Goal: Task Accomplishment & Management: Complete application form

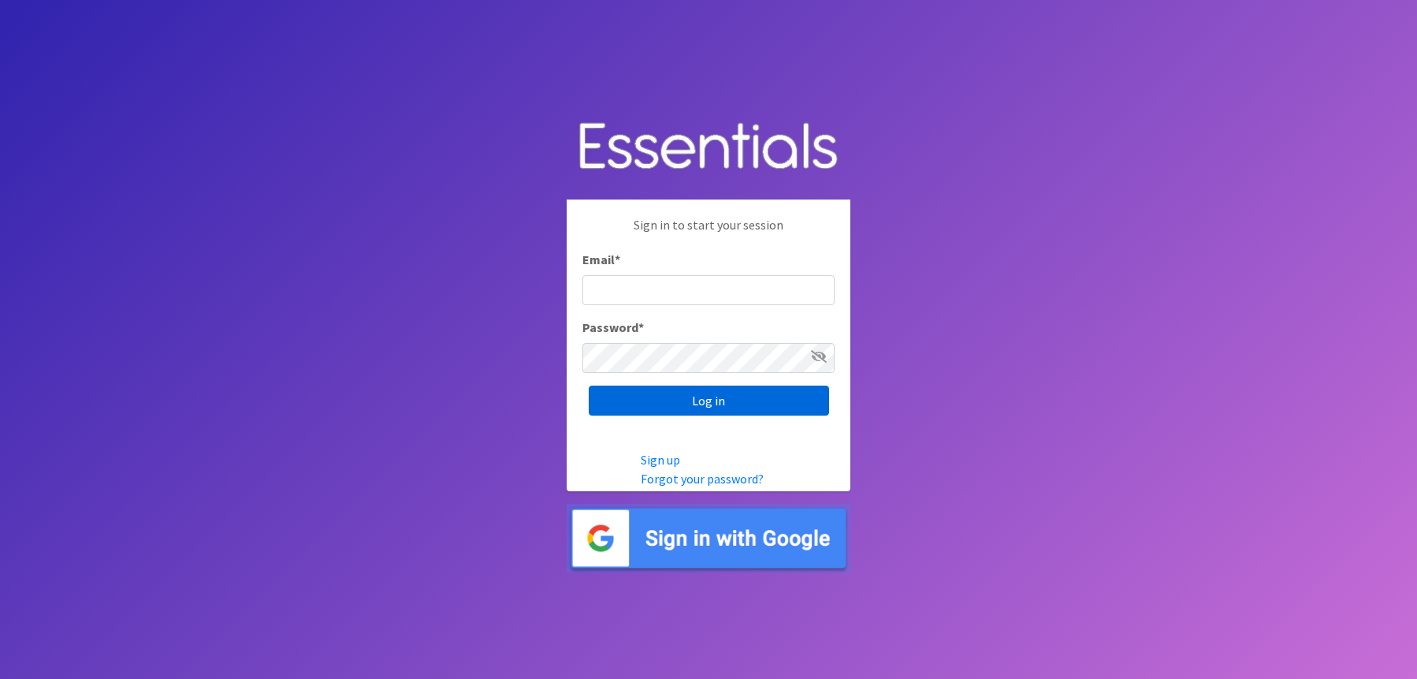
type input "DBOLWERK@VPIND.COM"
click at [714, 398] on input "Log in" at bounding box center [709, 400] width 240 height 30
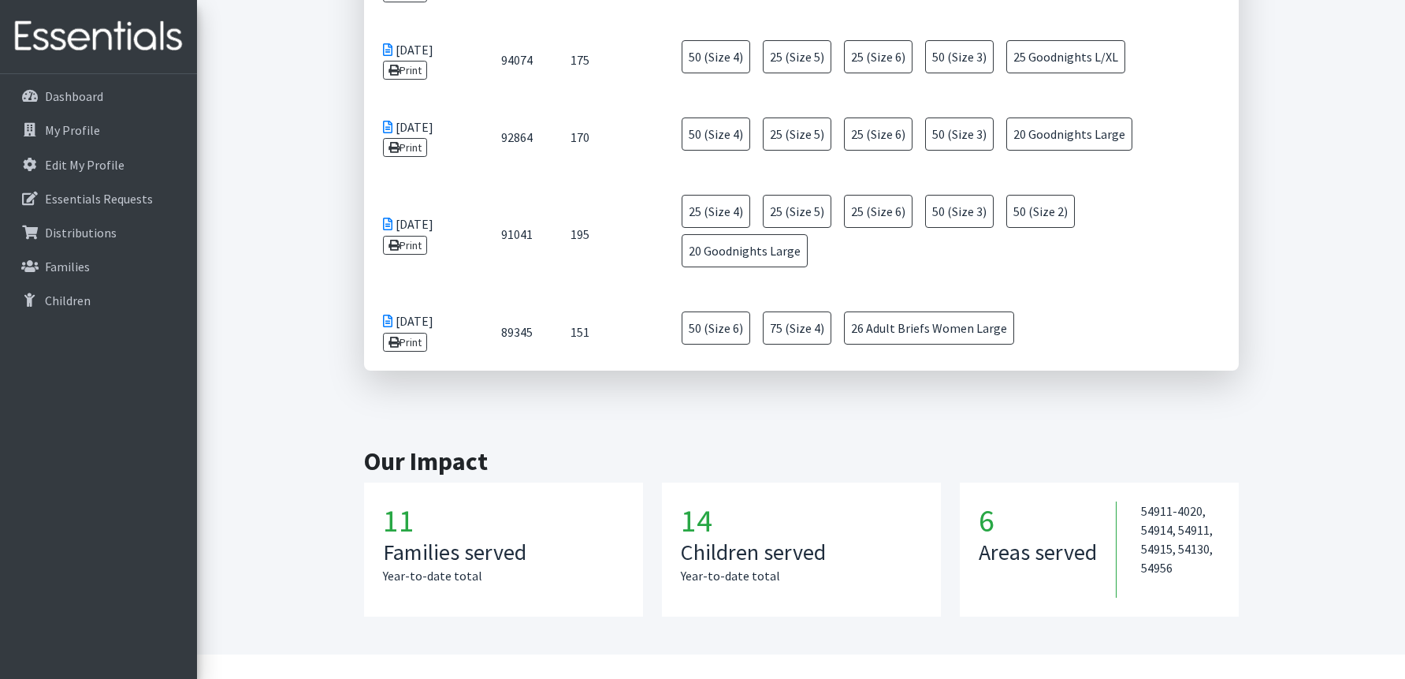
scroll to position [867, 0]
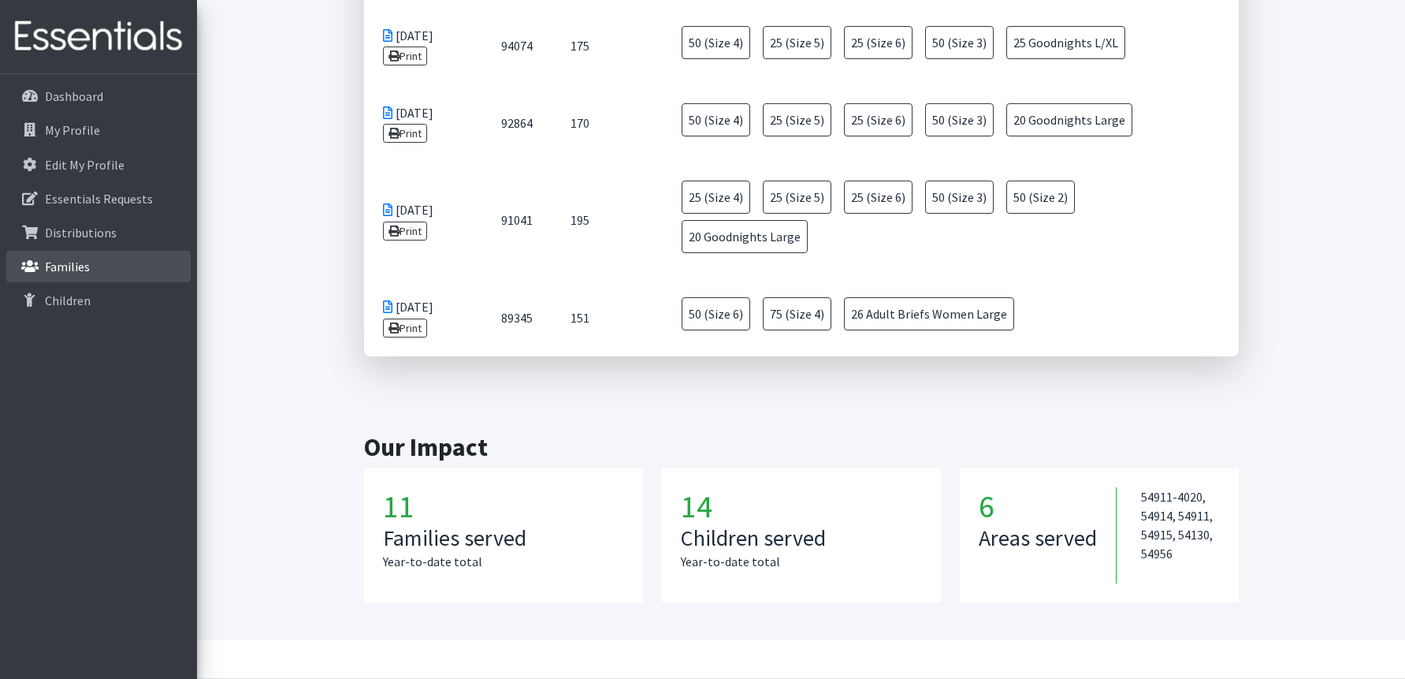
click at [64, 266] on p "Families" at bounding box center [67, 267] width 45 height 16
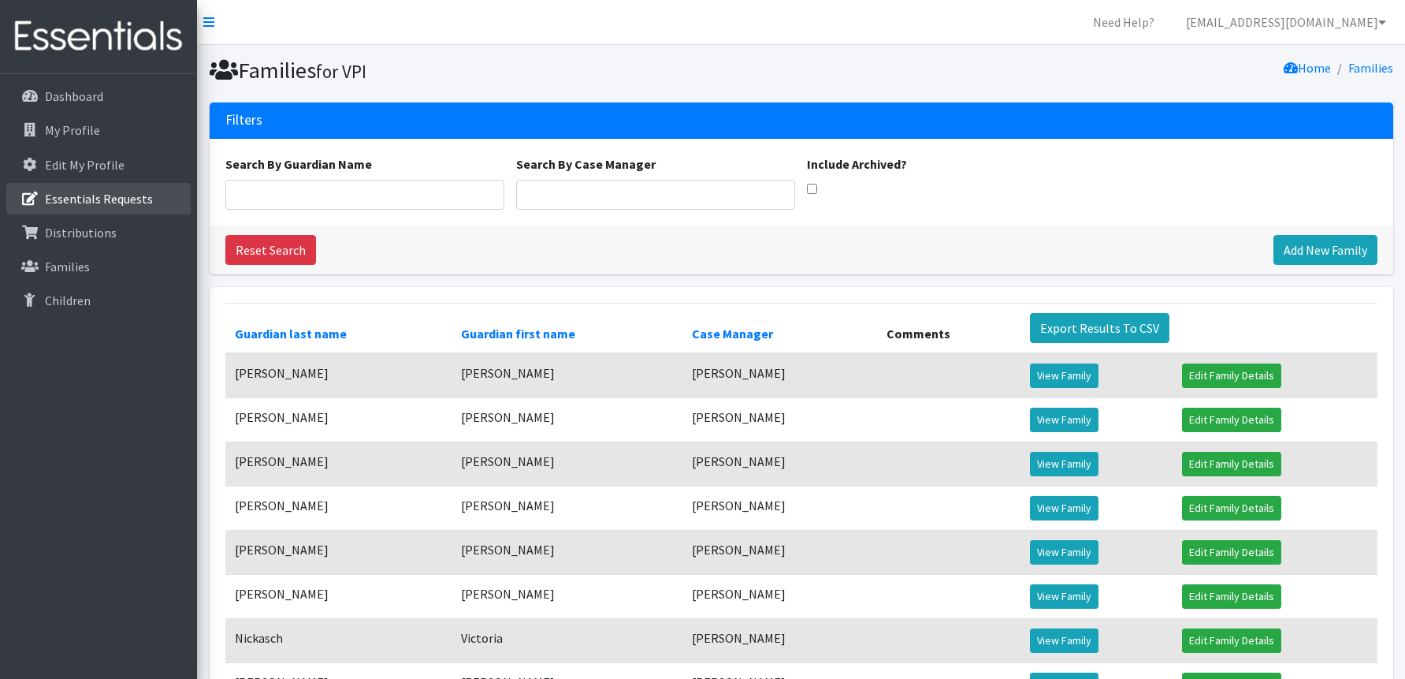
click at [110, 202] on p "Essentials Requests" at bounding box center [99, 199] width 108 height 16
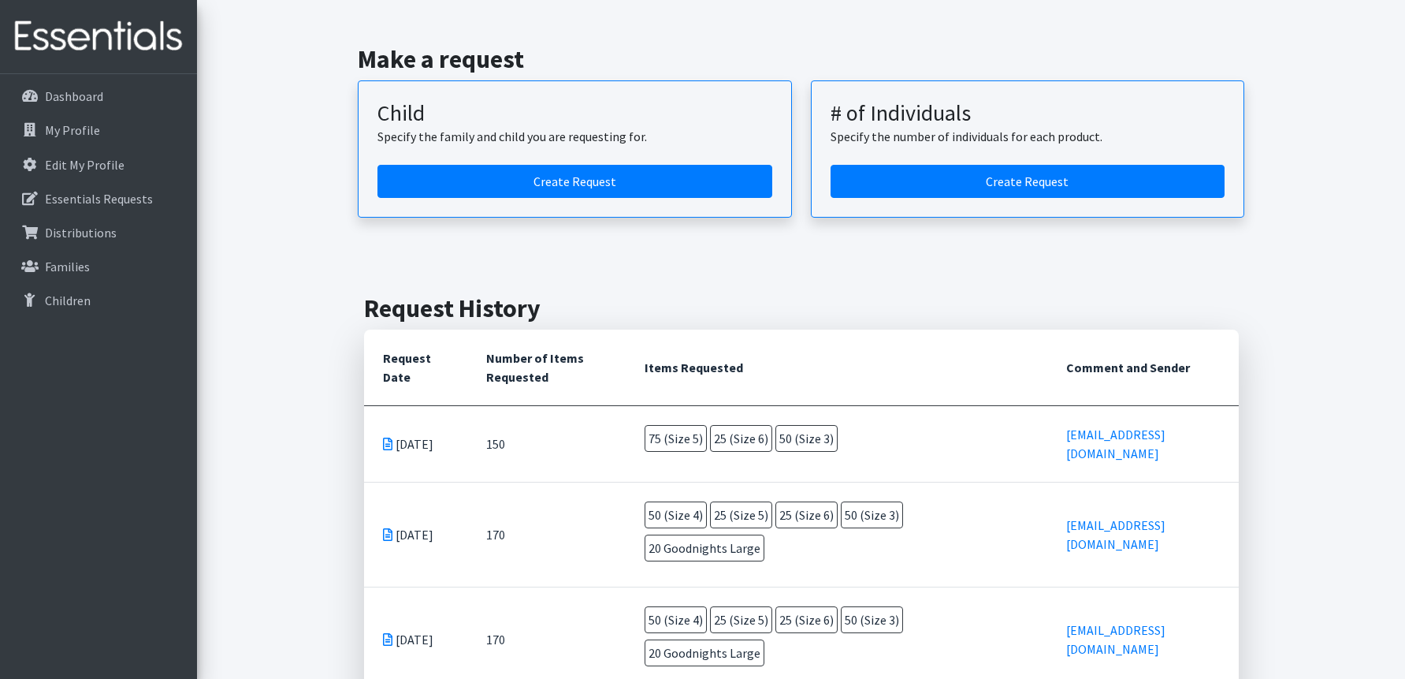
scroll to position [68, 0]
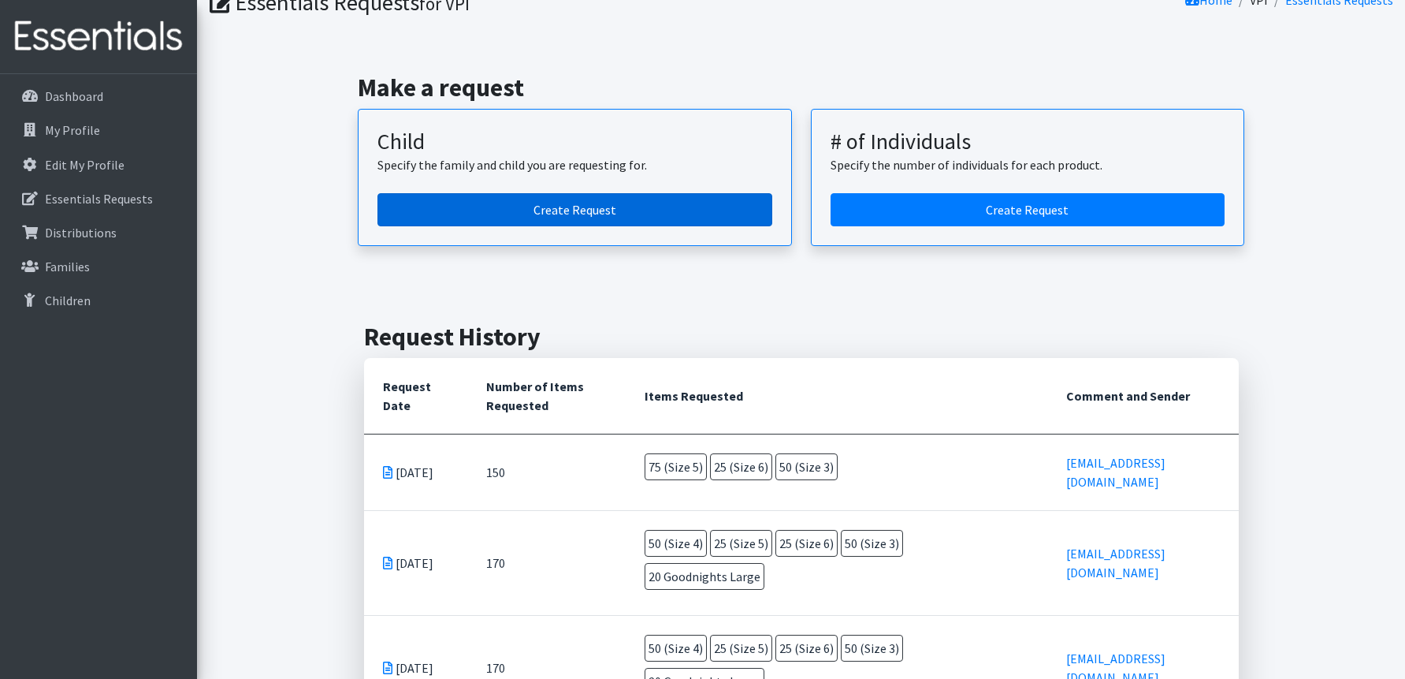
click at [589, 207] on link "Create Request" at bounding box center [575, 209] width 395 height 33
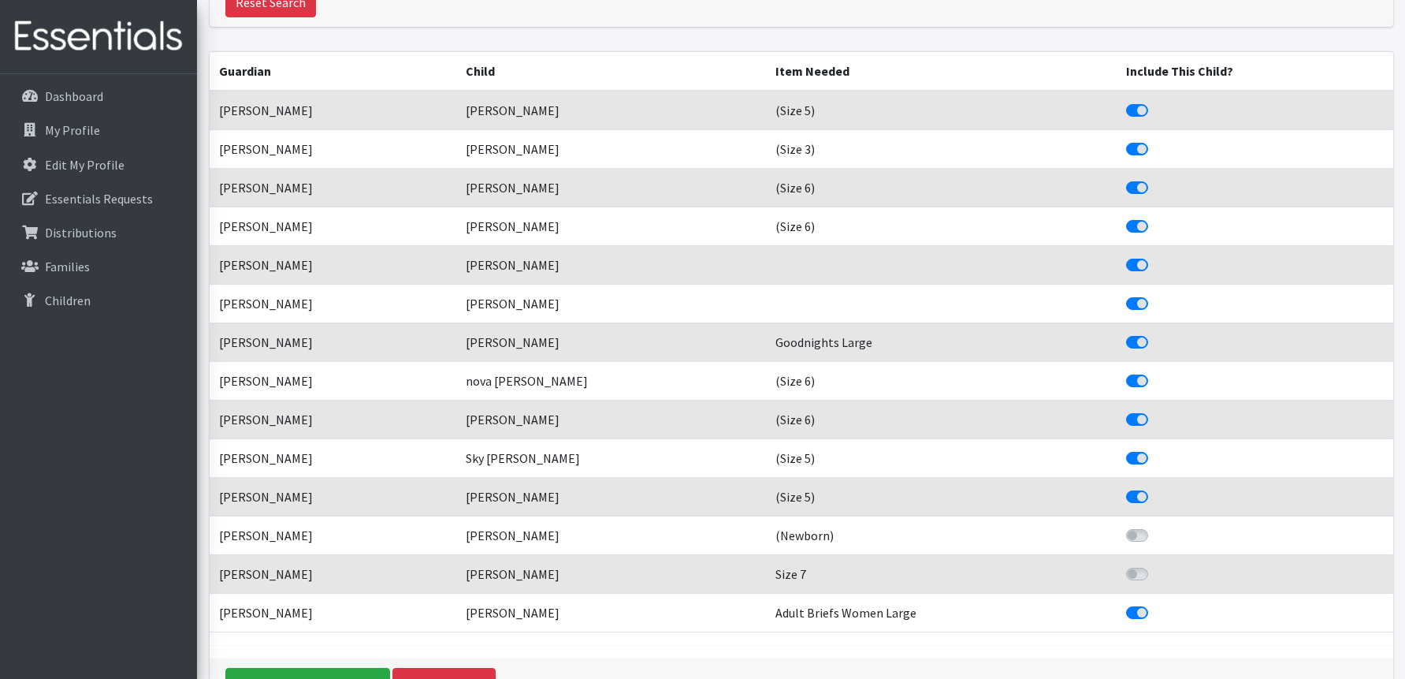
scroll to position [263, 0]
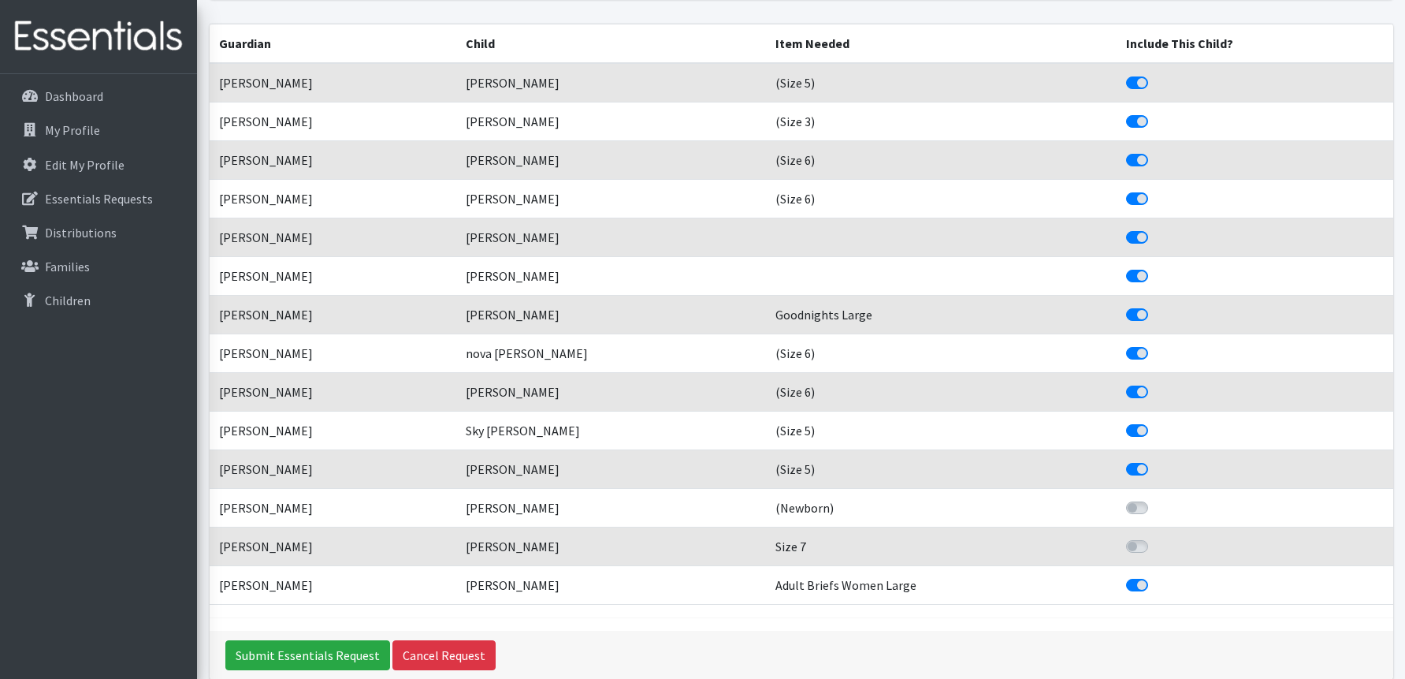
click at [1155, 228] on label "Include This Child?" at bounding box center [1155, 228] width 0 height 0
click at [1155, 189] on label "Include This Child?" at bounding box center [1155, 189] width 0 height 0
click at [1139, 195] on input "Include This Child?" at bounding box center [1132, 197] width 13 height 16
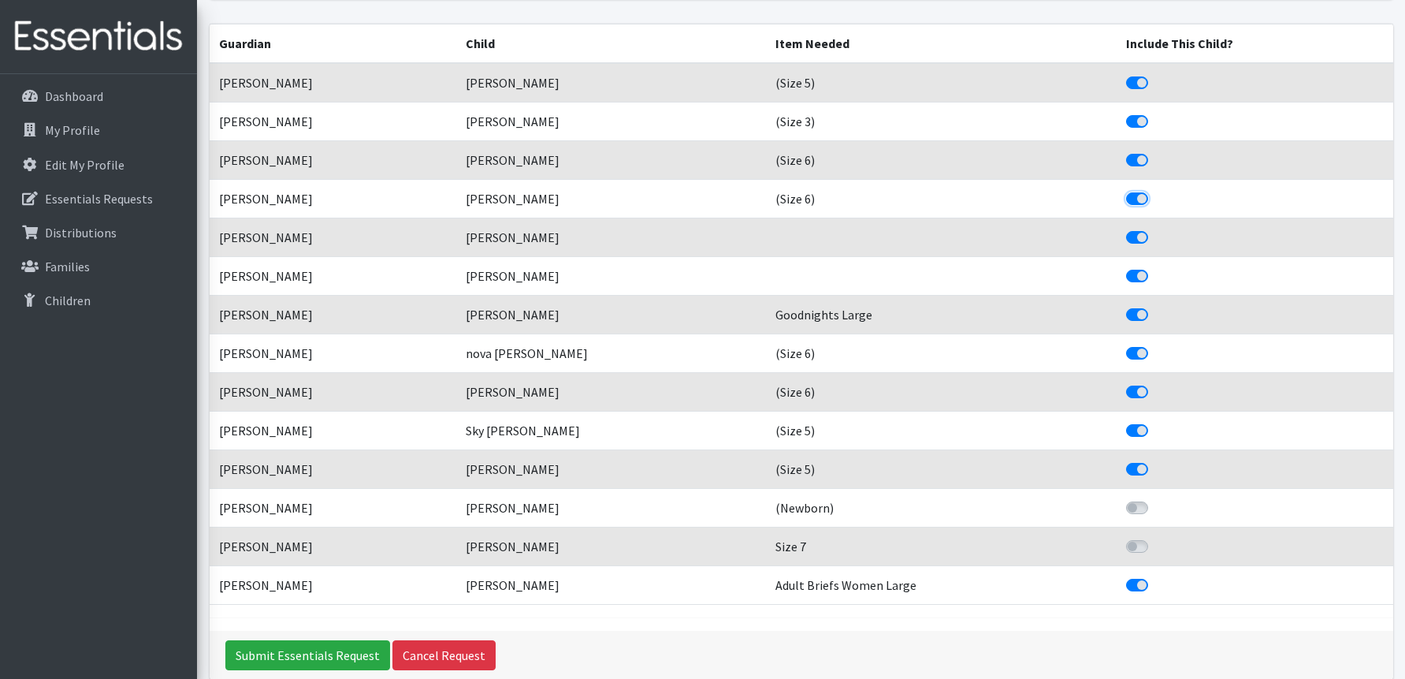
checkbox input "false"
drag, startPoint x: 1153, startPoint y: 236, endPoint x: 1142, endPoint y: 236, distance: 11.0
click at [1155, 228] on label "Include This Child?" at bounding box center [1155, 228] width 0 height 0
click at [1139, 238] on input "Include This Child?" at bounding box center [1132, 236] width 13 height 16
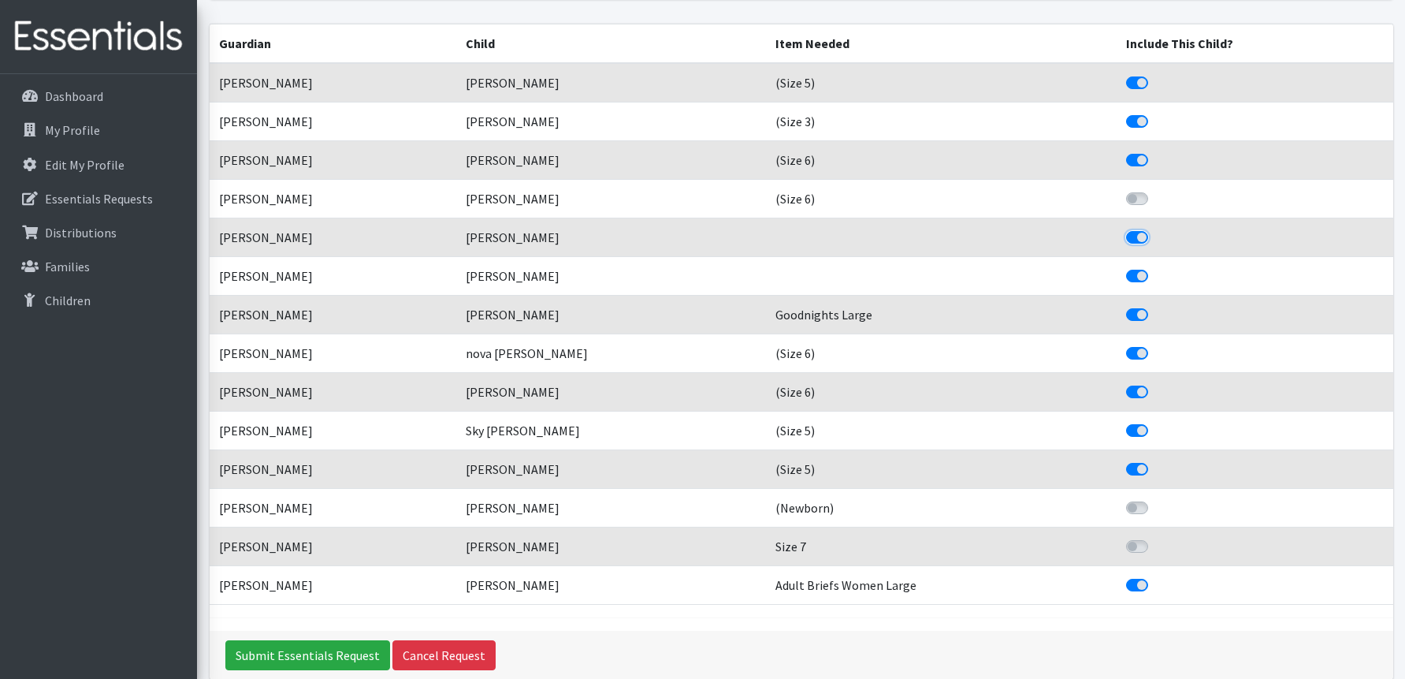
checkbox input "false"
drag, startPoint x: 1159, startPoint y: 278, endPoint x: 1142, endPoint y: 278, distance: 16.6
click at [1155, 266] on label "Include This Child?" at bounding box center [1155, 266] width 0 height 0
click at [1139, 277] on input "Include This Child?" at bounding box center [1132, 274] width 13 height 16
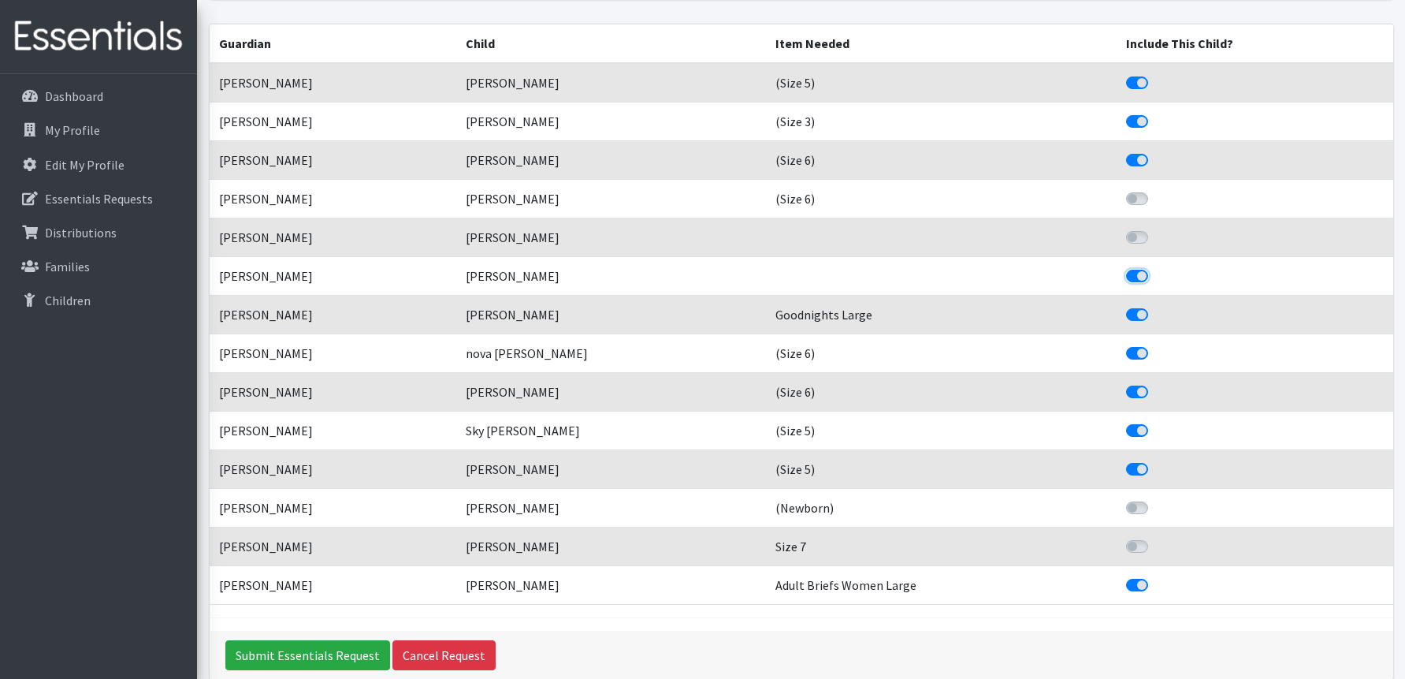
checkbox input "false"
click at [1155, 151] on label "Include This Child?" at bounding box center [1155, 151] width 0 height 0
click at [1139, 158] on input "Include This Child?" at bounding box center [1132, 159] width 13 height 16
checkbox input "false"
click at [1155, 575] on label "Include This Child?" at bounding box center [1155, 575] width 0 height 0
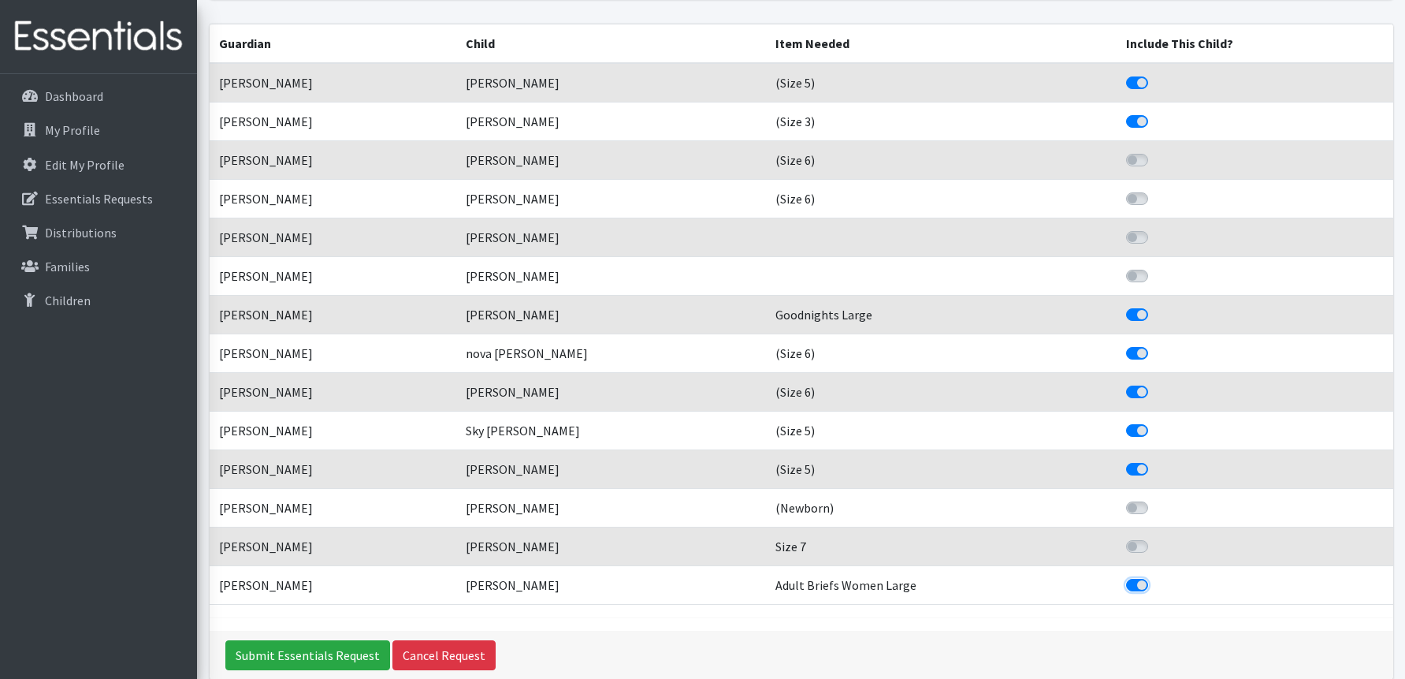
click at [1139, 586] on input "Include This Child?" at bounding box center [1132, 583] width 13 height 16
checkbox input "false"
click at [1155, 382] on label "Include This Child?" at bounding box center [1155, 382] width 0 height 0
click at [1139, 389] on input "Include This Child?" at bounding box center [1132, 390] width 13 height 16
checkbox input "false"
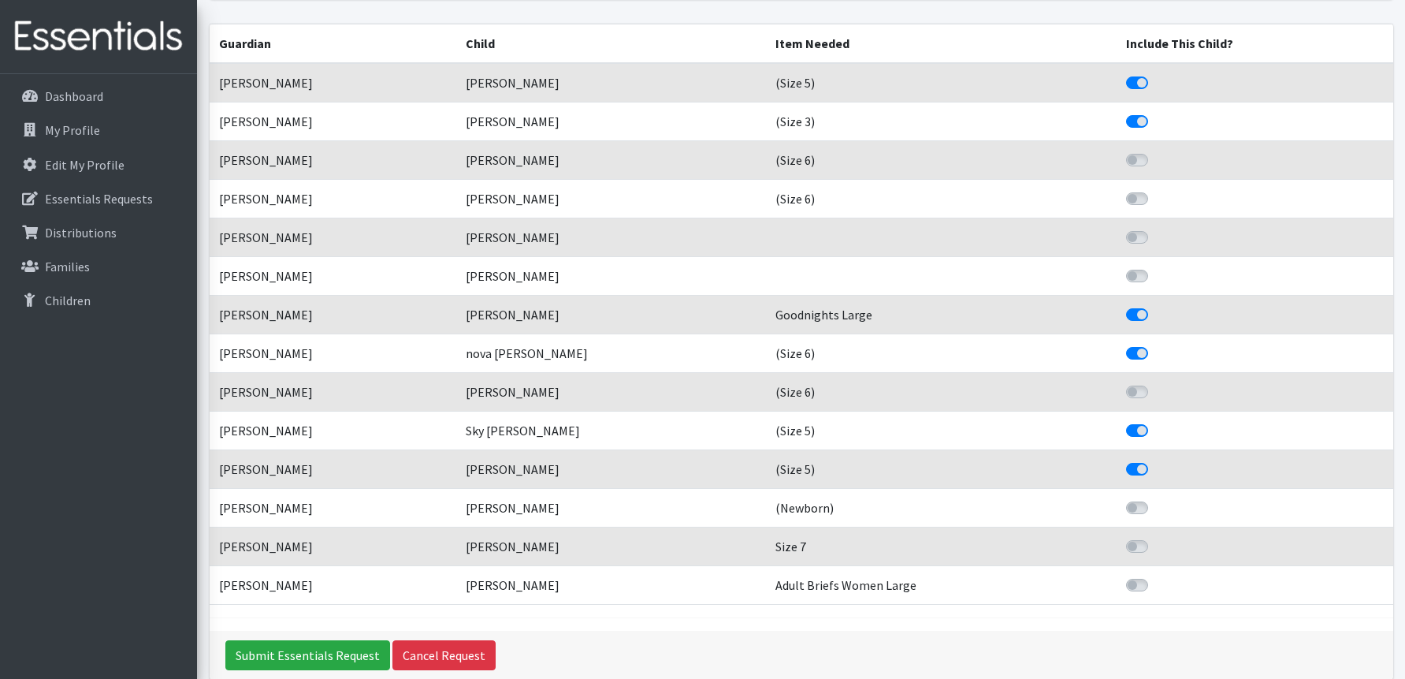
click at [1155, 305] on label "Include This Child?" at bounding box center [1155, 305] width 0 height 0
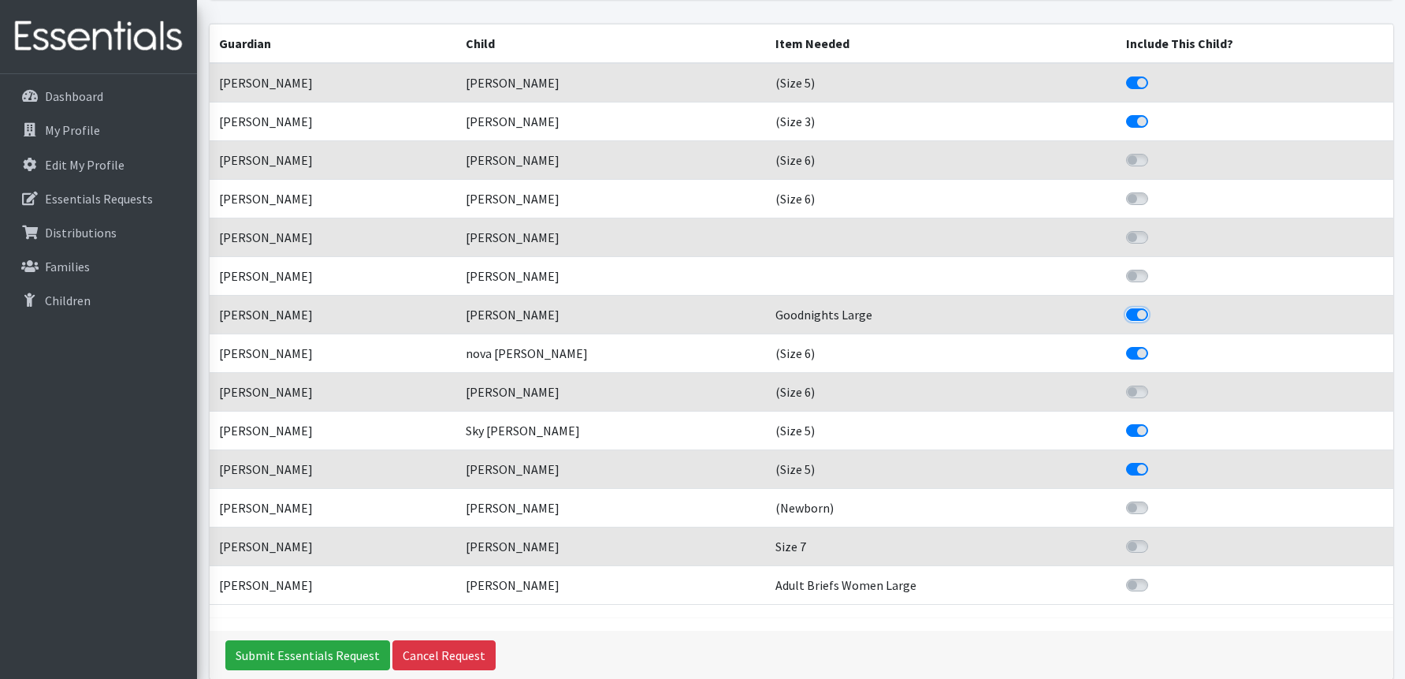
click at [1139, 313] on input "Include This Child?" at bounding box center [1132, 313] width 13 height 16
checkbox input "false"
click at [312, 649] on input "Submit Essentials Request" at bounding box center [307, 655] width 165 height 30
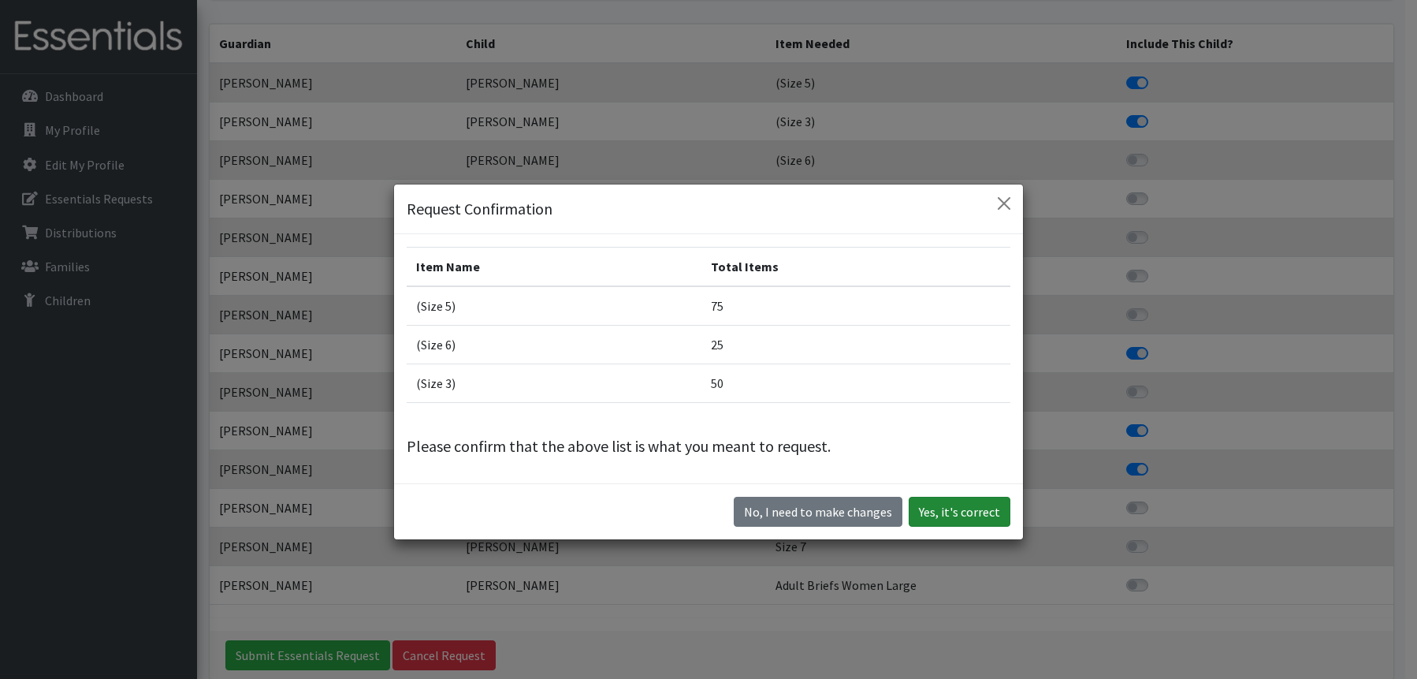
click at [973, 510] on button "Yes, it's correct" at bounding box center [960, 512] width 102 height 30
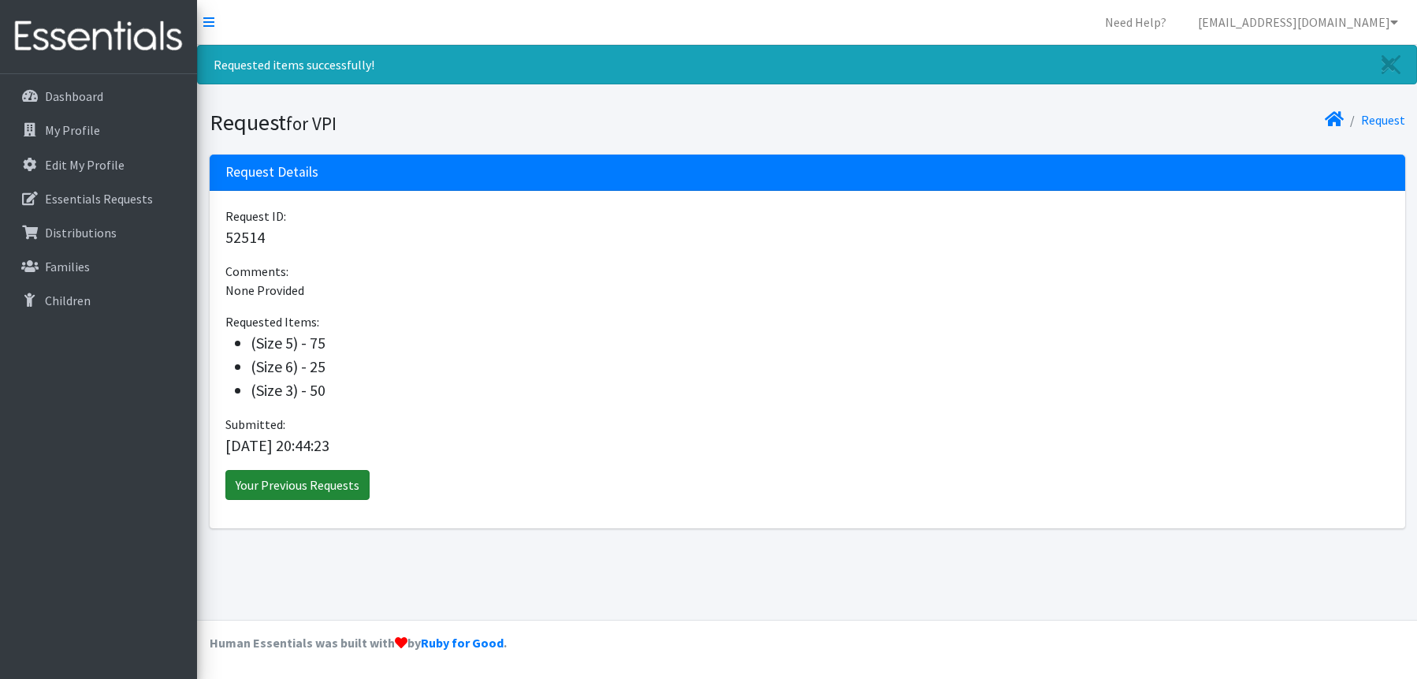
click at [323, 478] on link "Your Previous Requests" at bounding box center [297, 485] width 144 height 30
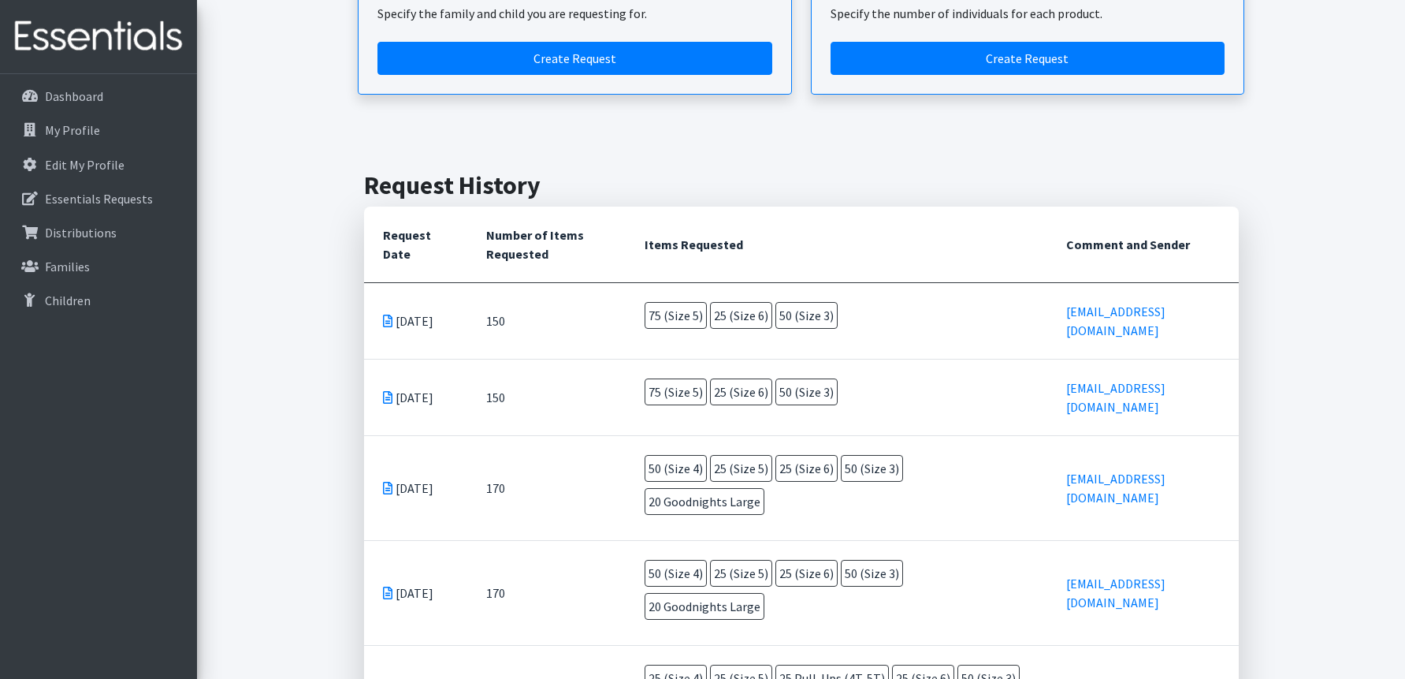
scroll to position [236, 0]
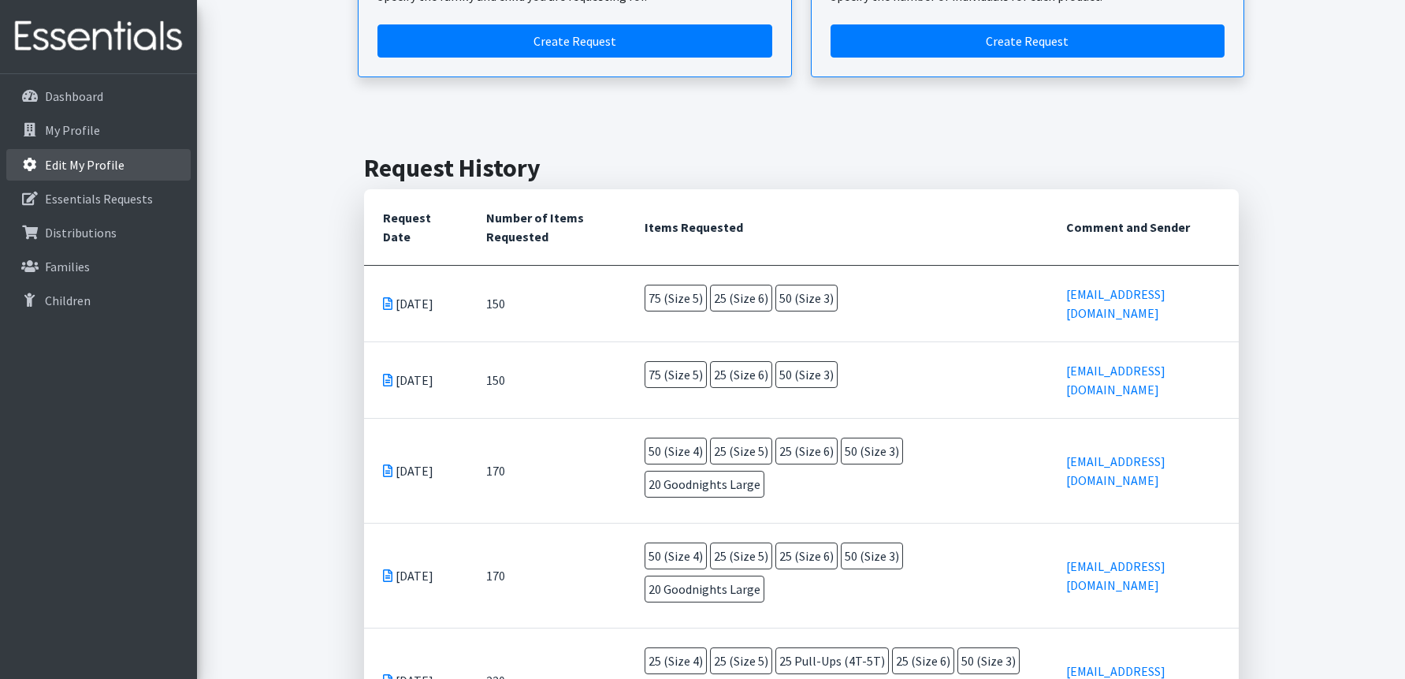
click at [68, 157] on p "Edit My Profile" at bounding box center [85, 165] width 80 height 16
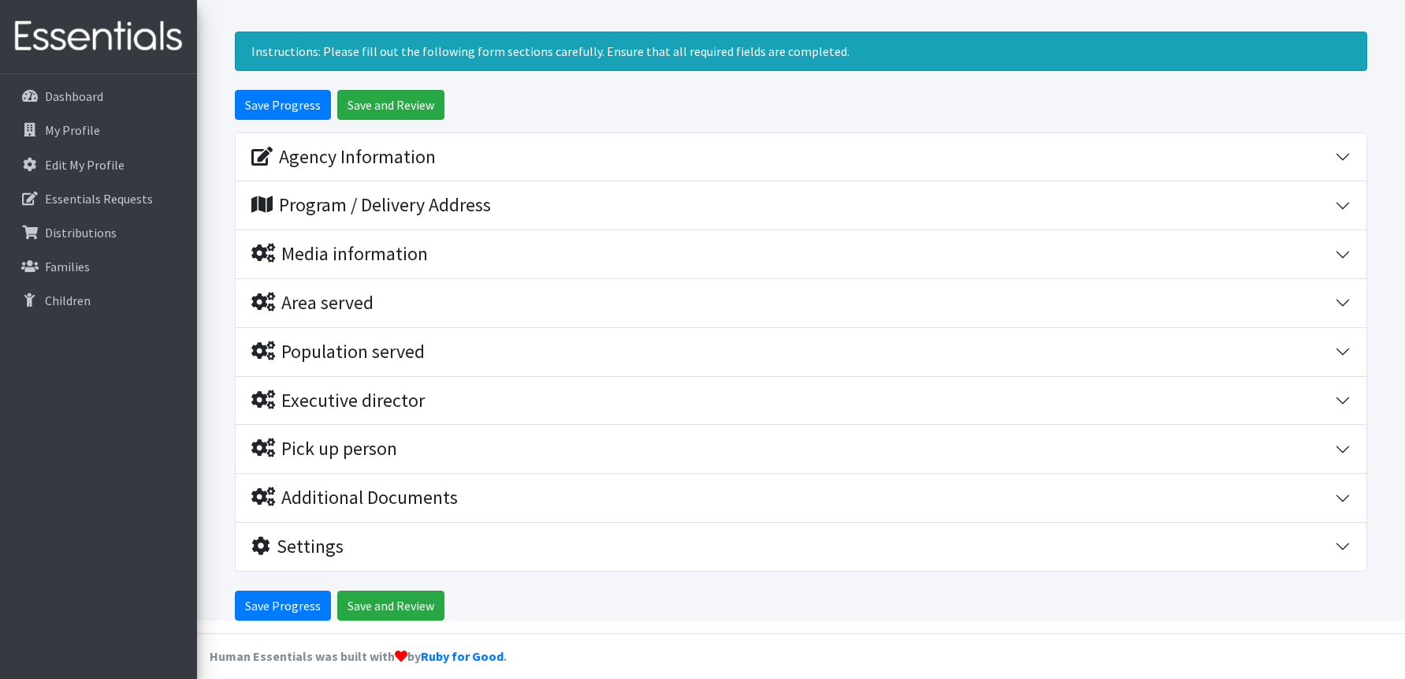
scroll to position [97, 0]
